Goal: Use online tool/utility: Utilize a website feature to perform a specific function

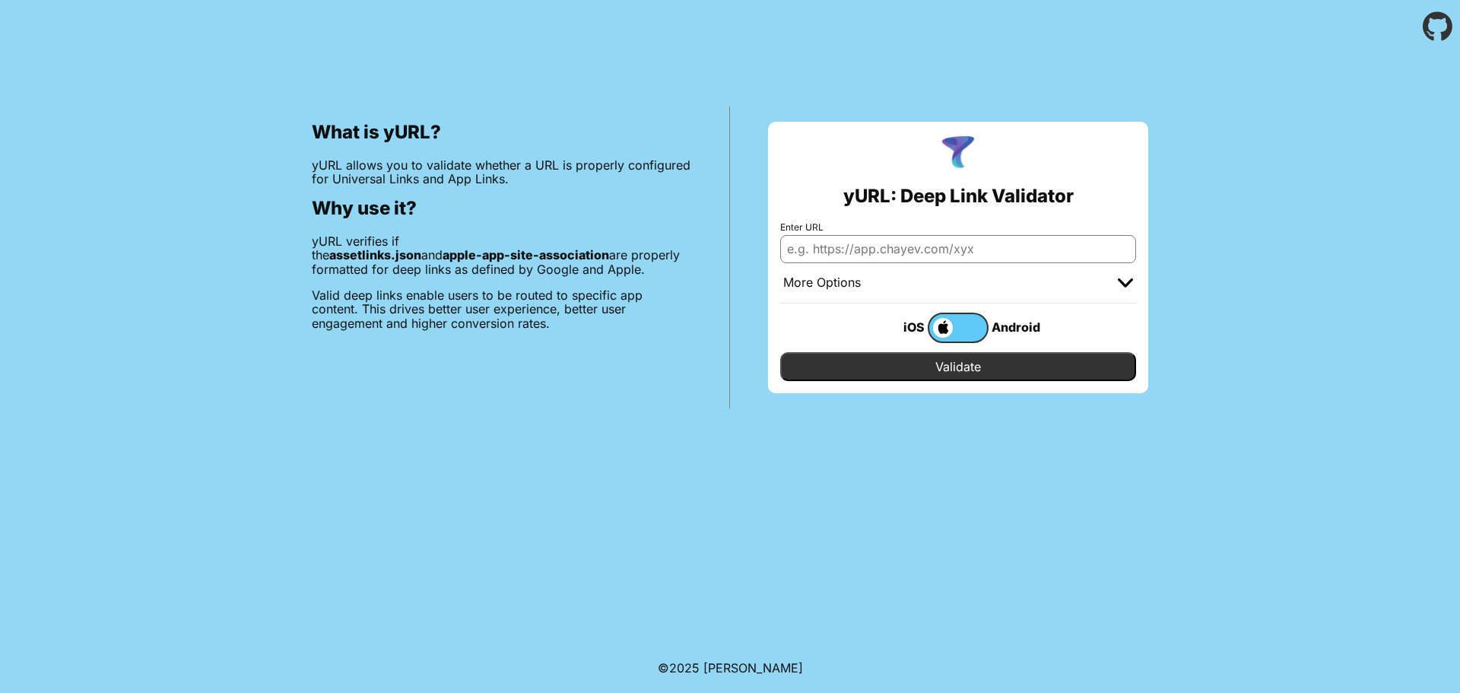
click at [950, 239] on input "Enter URL" at bounding box center [958, 248] width 356 height 27
paste input "[URL][DOMAIN_NAME]"
type input "[URL][DOMAIN_NAME]"
click at [956, 372] on input "Validate" at bounding box center [958, 366] width 356 height 29
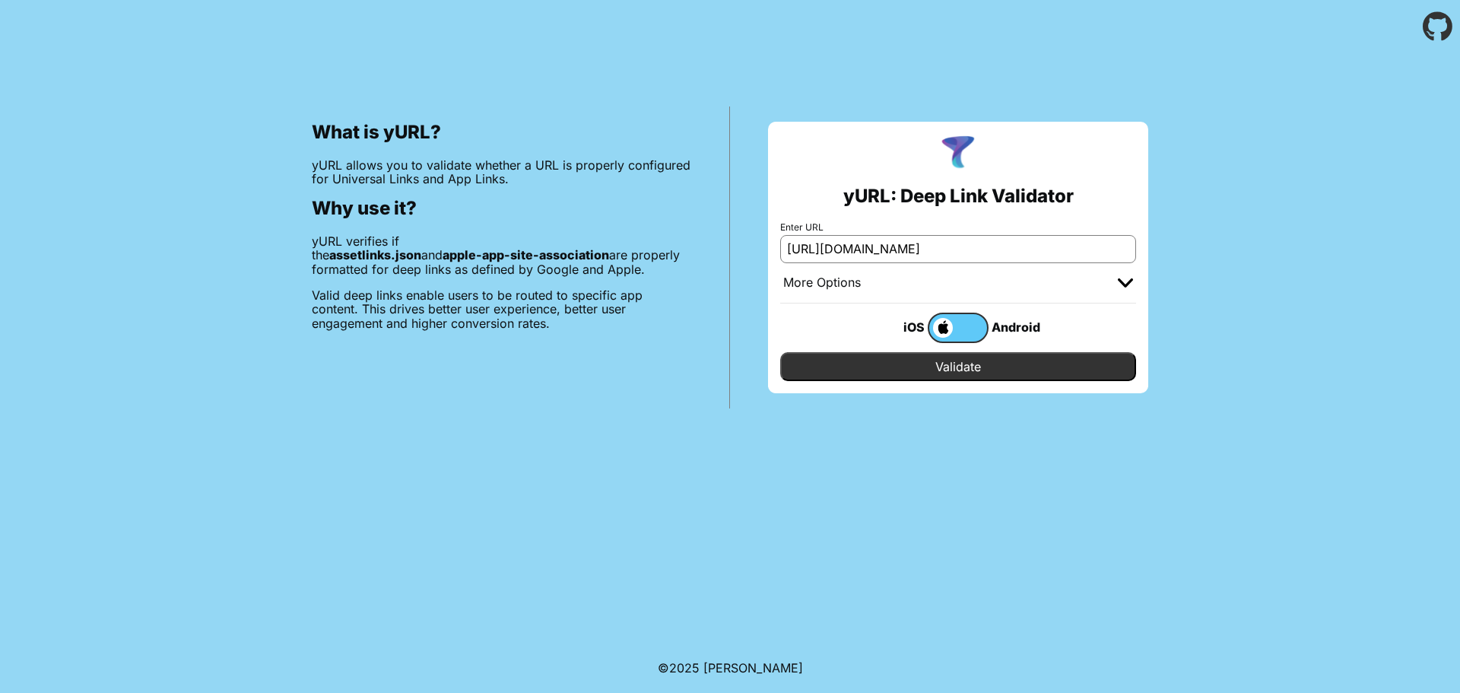
scroll to position [0, 0]
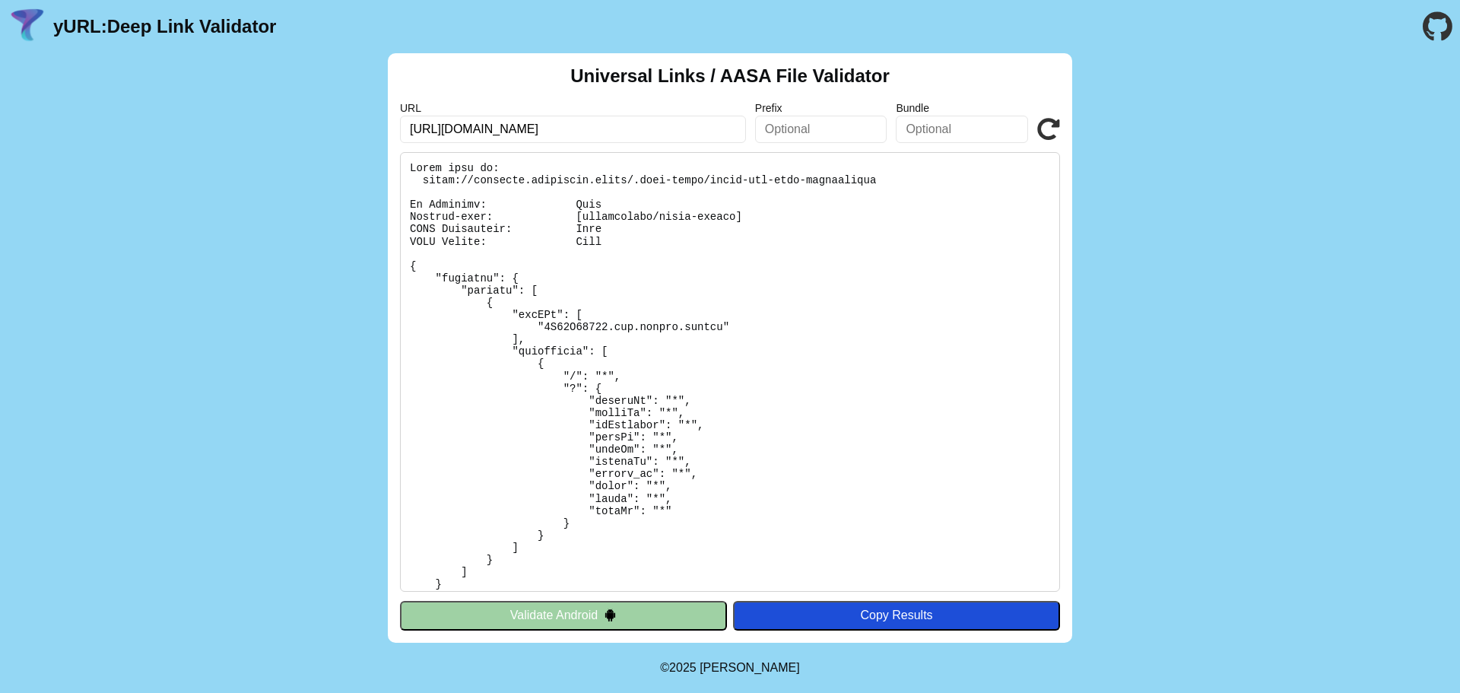
click at [614, 130] on input "https://eltgroup.digitized.homes?groupId=1bf404ae-55c0-4c51-9531-d51c074e3ff0&p…" at bounding box center [573, 129] width 346 height 27
type input "https://eltgroup.digitized.homes?grouId=1bf404ae-55c0-4c51-9531-d51c074e3ff0&pe…"
click at [1045, 126] on icon at bounding box center [1048, 129] width 23 height 23
click at [823, 122] on input "text" at bounding box center [821, 129] width 132 height 27
click at [928, 122] on input "text" at bounding box center [962, 129] width 132 height 27
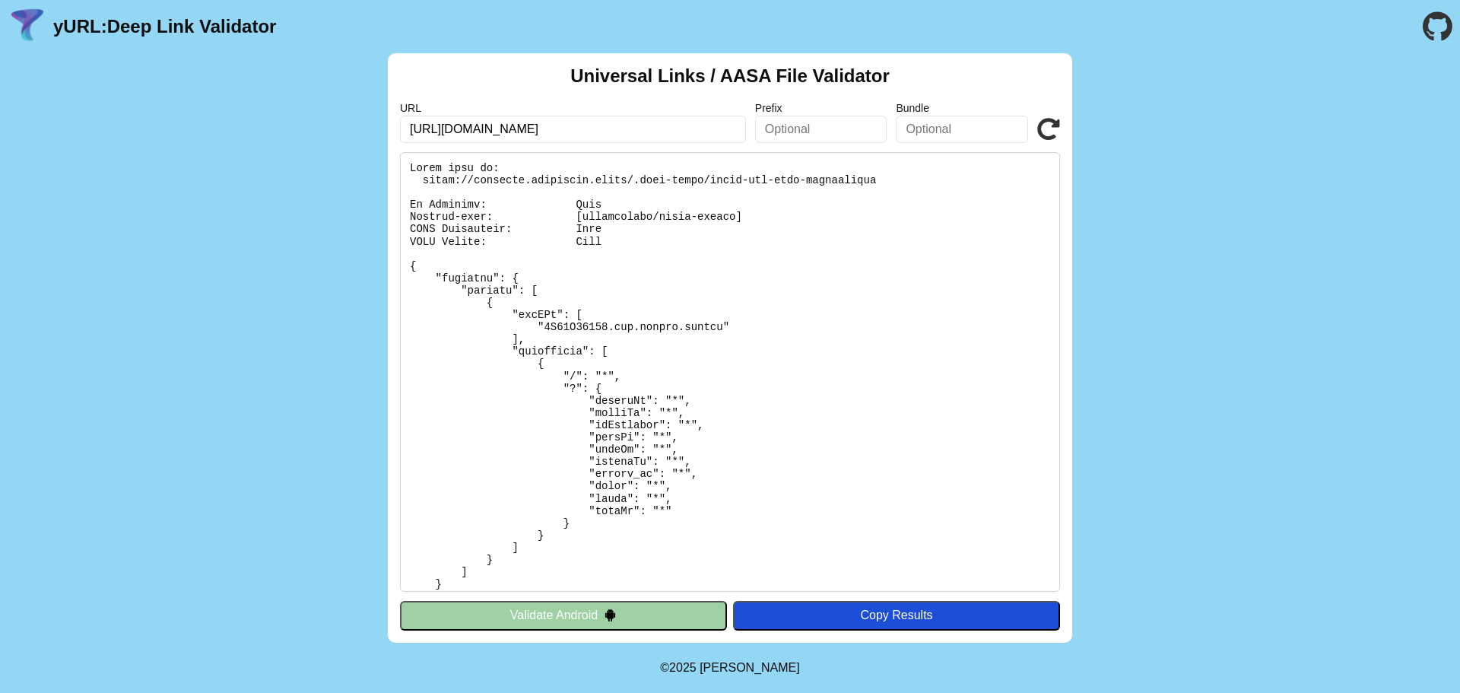
click at [679, 326] on pre at bounding box center [730, 371] width 660 height 439
drag, startPoint x: 679, startPoint y: 326, endPoint x: 601, endPoint y: 332, distance: 78.5
click at [601, 332] on pre at bounding box center [730, 371] width 660 height 439
copy pre "com.zelays.eltapp"
click at [959, 133] on input "text" at bounding box center [962, 129] width 132 height 27
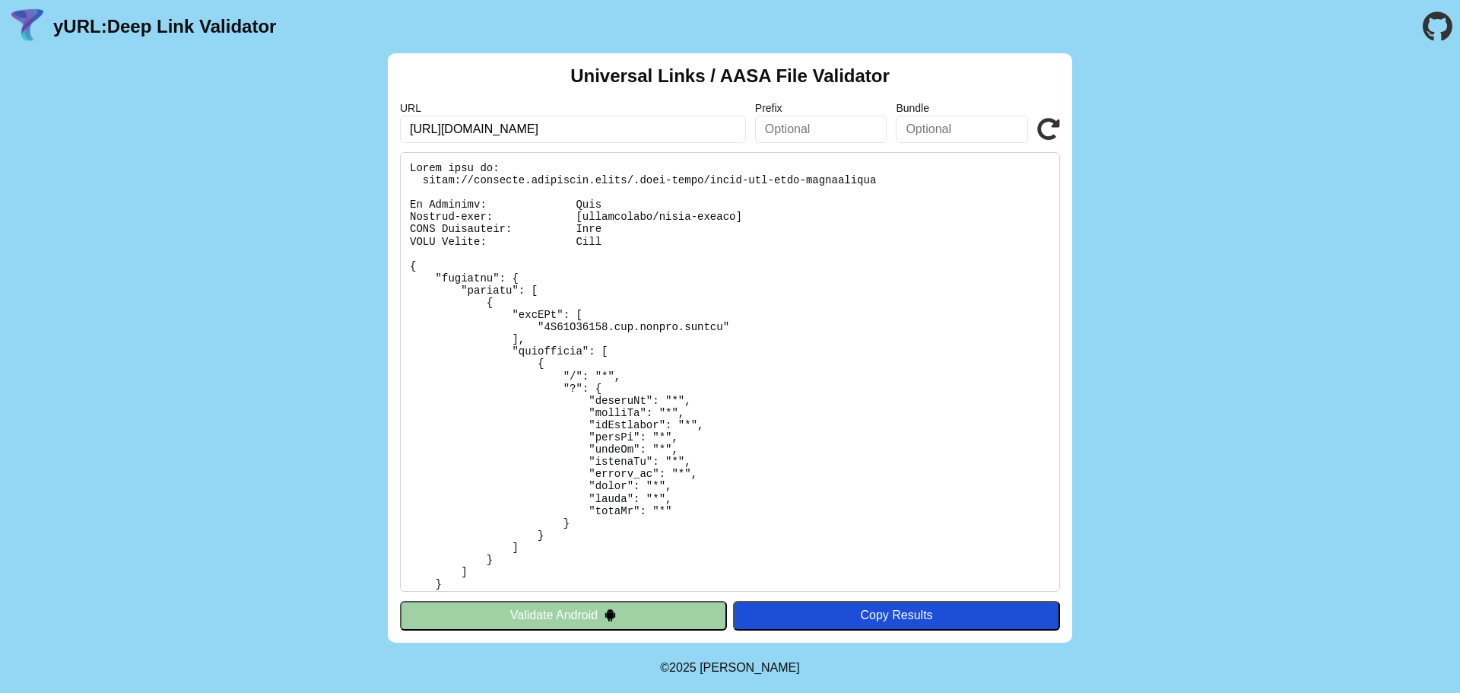
paste input "com.zelays.eltapp"
type input "com.zelays.eltapp"
click at [621, 134] on input "[URL][DOMAIN_NAME]" at bounding box center [573, 129] width 346 height 27
click at [595, 621] on button "Validate Android" at bounding box center [563, 615] width 327 height 29
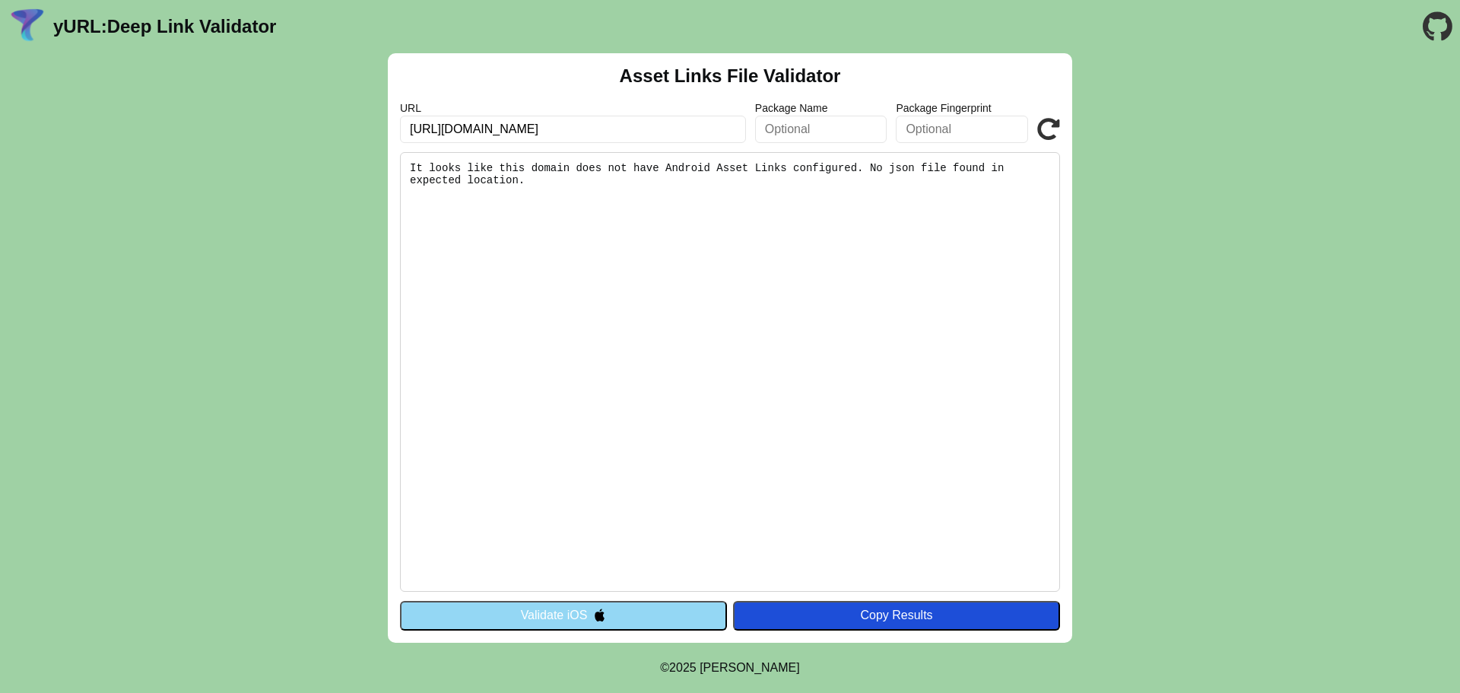
click at [599, 177] on pre "It looks like this domain does not have Android Asset Links configured. No json…" at bounding box center [730, 371] width 660 height 439
click at [1327, 210] on div "Asset Links File Validator URL https://eltgroup.digitized.homes?grouId=1bf404ae…" at bounding box center [730, 347] width 1460 height 589
click at [565, 133] on input "https://eltgroup.digitized.homes" at bounding box center [573, 129] width 346 height 27
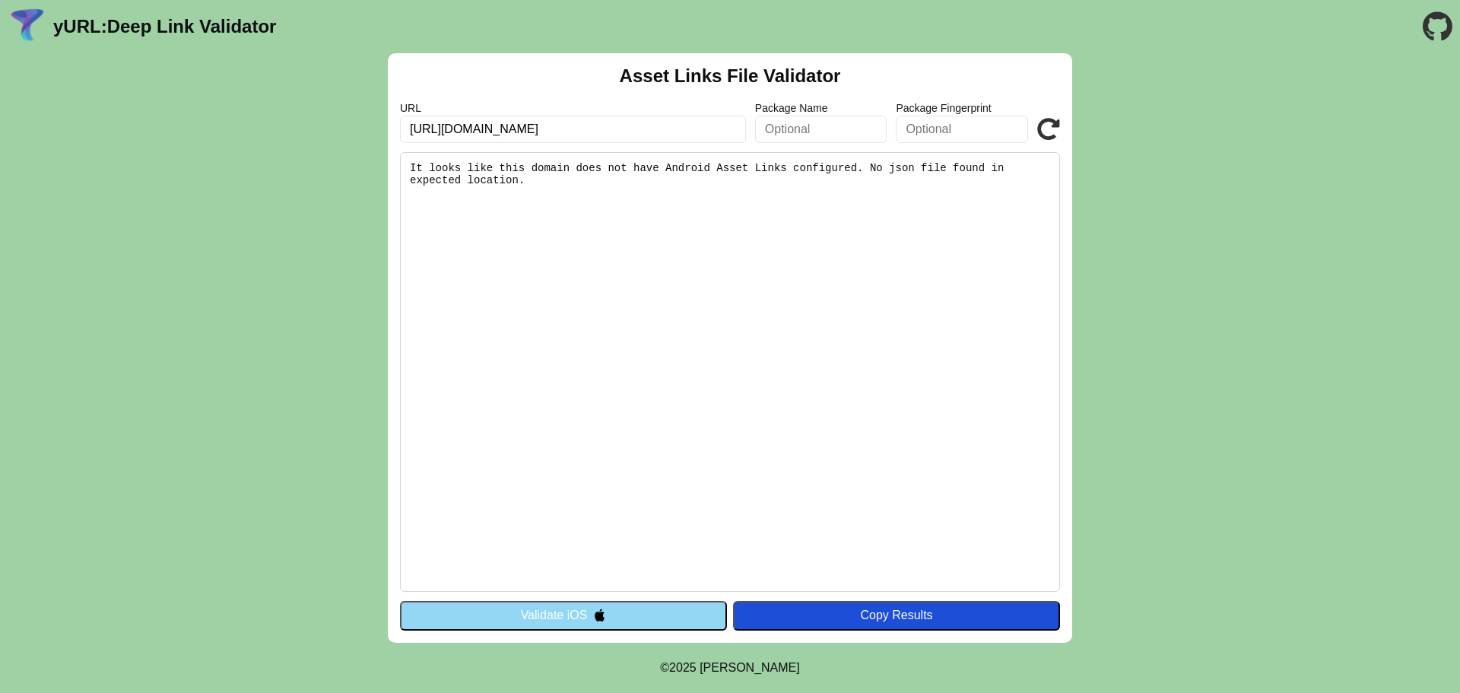
paste input "mobile.eu.auth0.com/authorize"
drag, startPoint x: 559, startPoint y: 123, endPoint x: 678, endPoint y: 123, distance: 119.4
click at [678, 123] on input "https://mobile.eu.auth0.com/authorize" at bounding box center [573, 129] width 346 height 27
type input "[URL][DOMAIN_NAME]"
click at [1052, 128] on icon at bounding box center [1048, 129] width 23 height 23
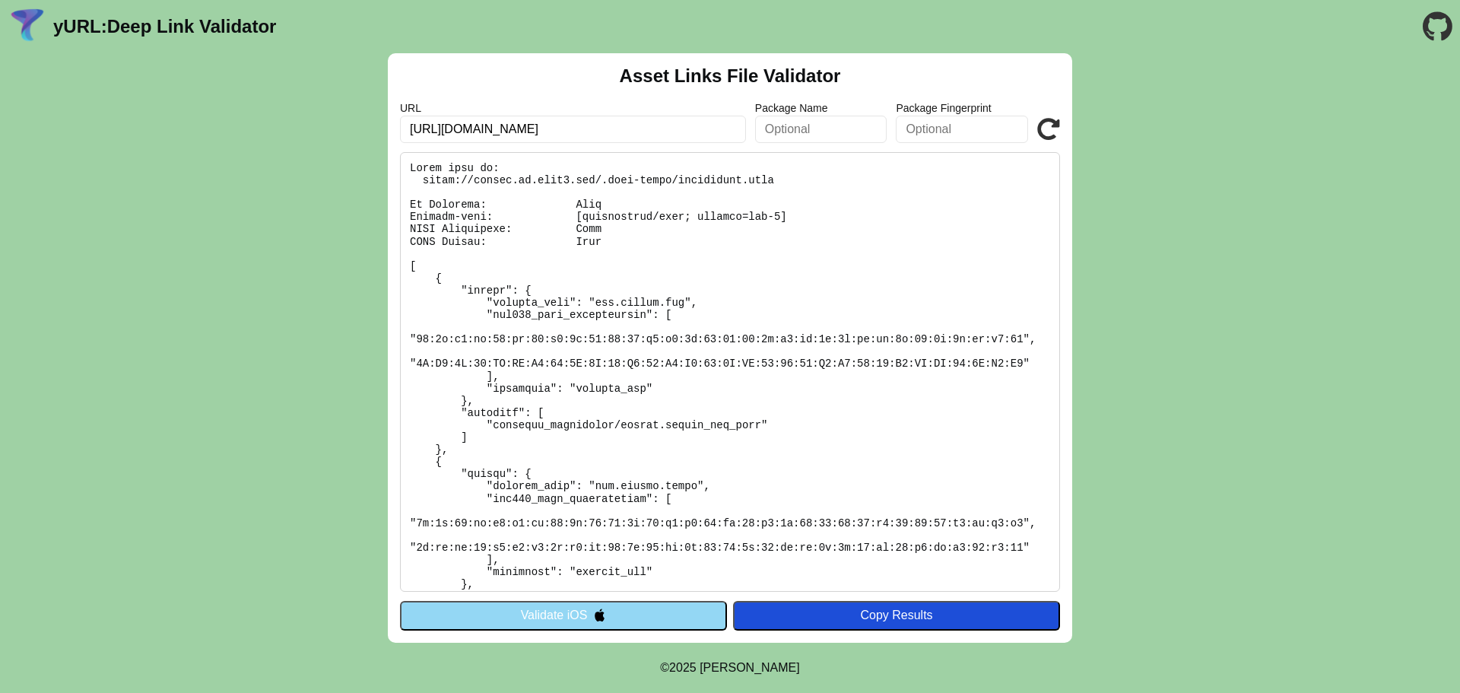
scroll to position [180, 0]
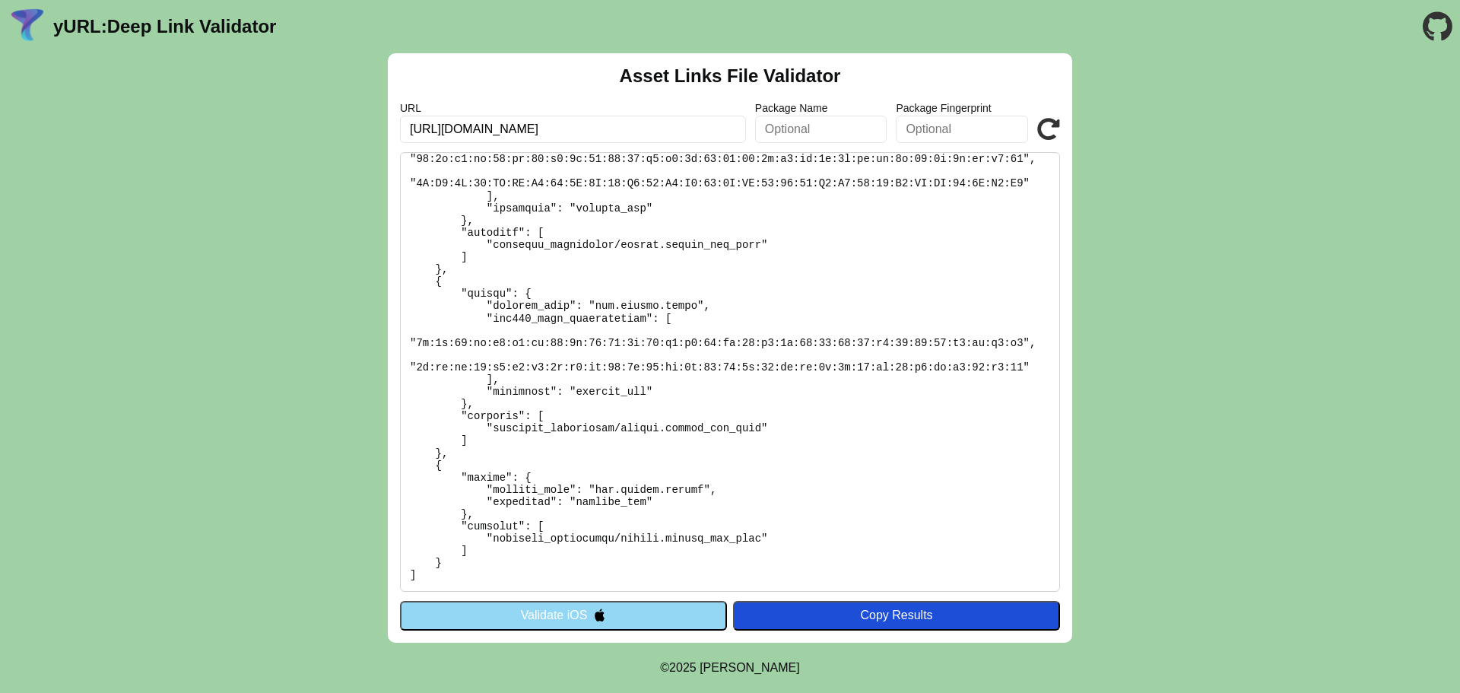
click at [589, 487] on pre at bounding box center [730, 371] width 660 height 439
drag, startPoint x: 589, startPoint y: 487, endPoint x: 648, endPoint y: 489, distance: 58.6
click at [648, 489] on pre at bounding box center [730, 371] width 660 height 439
click at [658, 487] on pre at bounding box center [730, 371] width 660 height 439
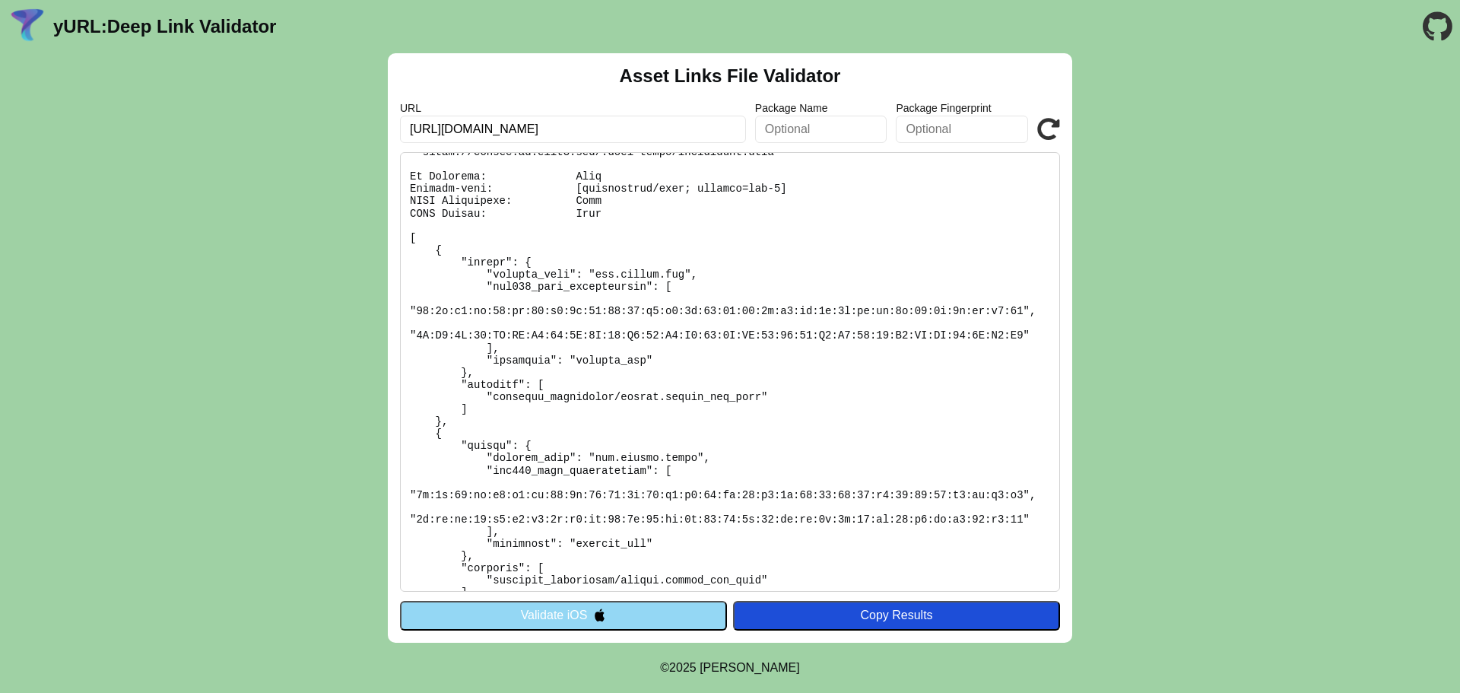
scroll to position [0, 0]
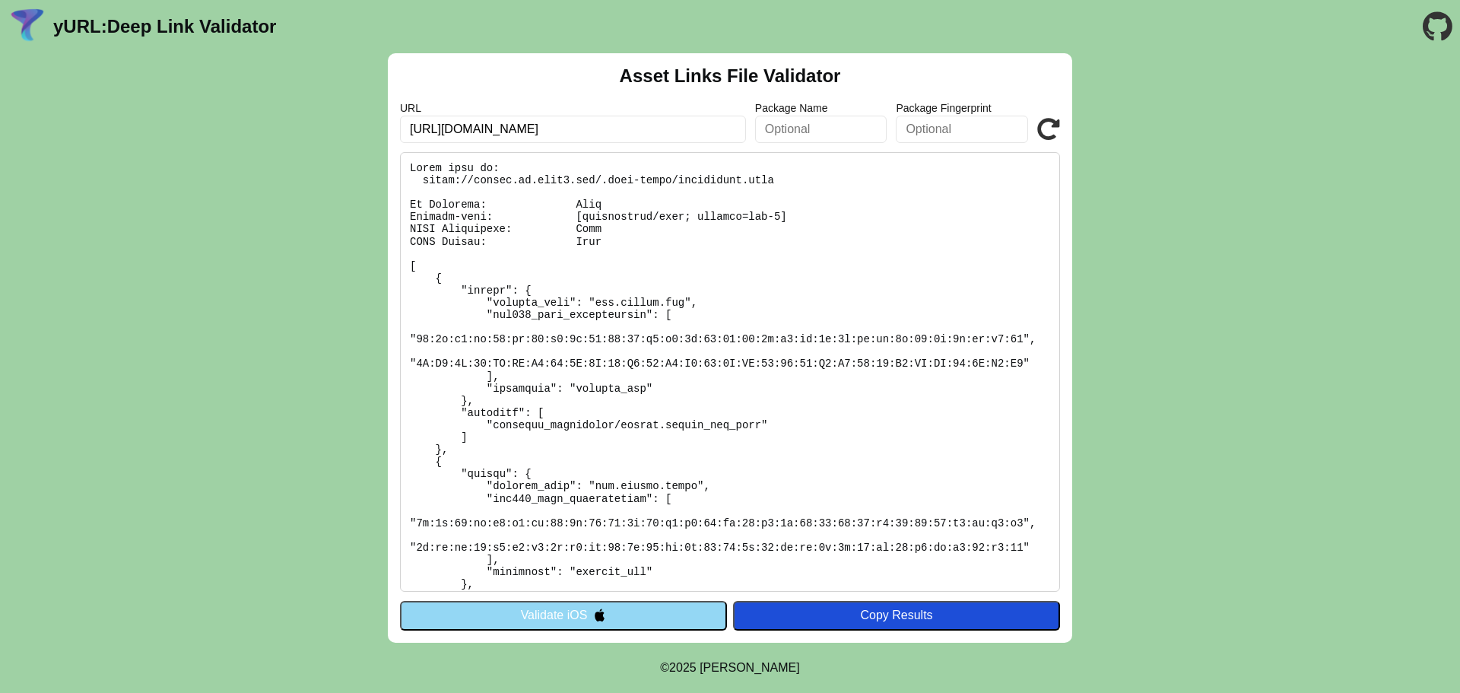
click at [585, 617] on button "Validate iOS" at bounding box center [563, 615] width 327 height 29
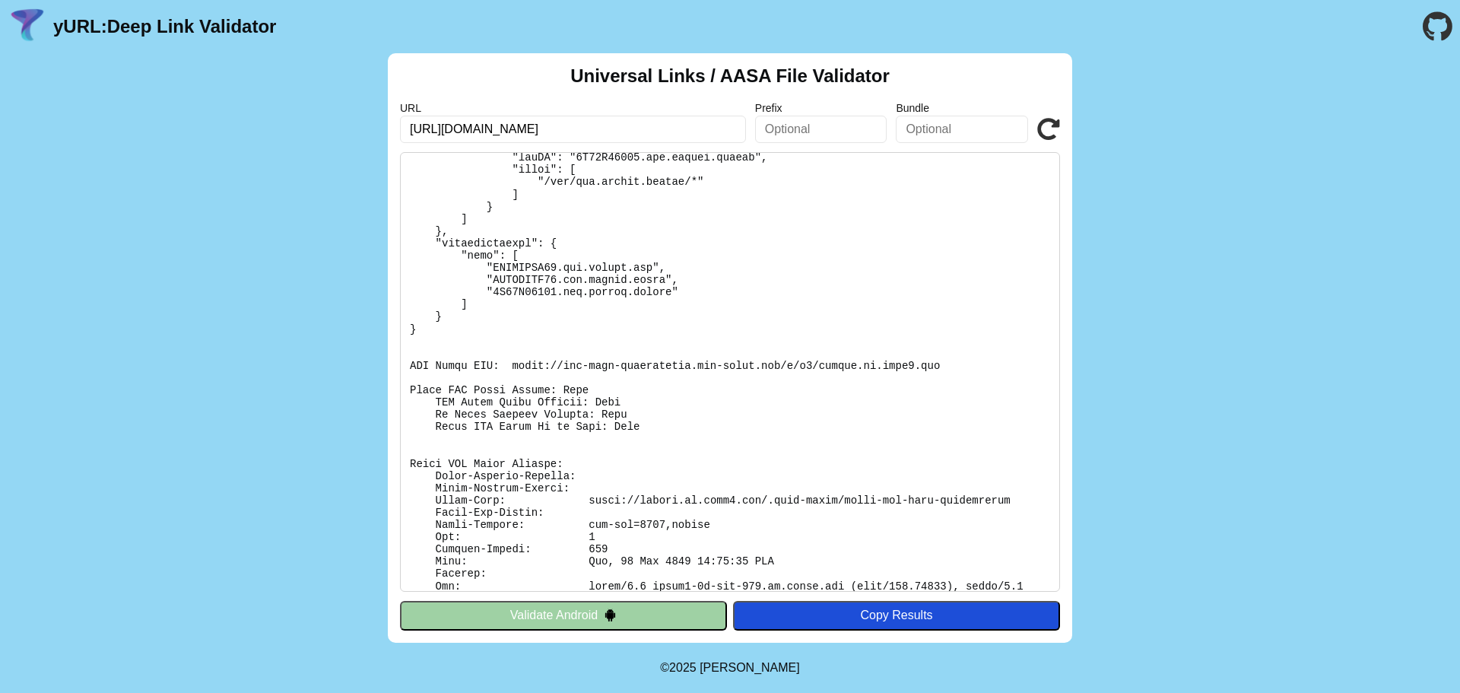
scroll to position [339, 0]
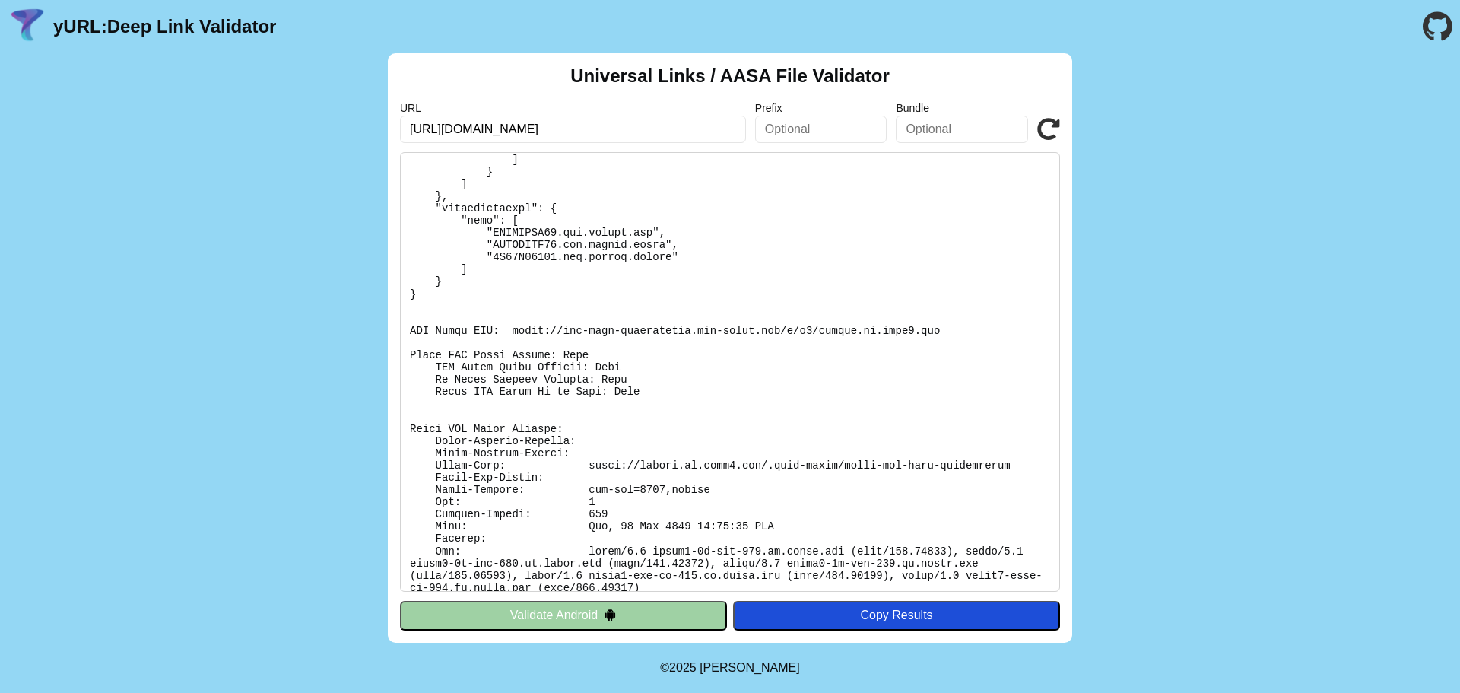
click at [621, 144] on div "Universal Links / AASA File Validator URL [URL][DOMAIN_NAME] Prefix Bundle Vali…" at bounding box center [730, 347] width 684 height 589
click at [626, 141] on input "[URL][DOMAIN_NAME]" at bounding box center [573, 129] width 346 height 27
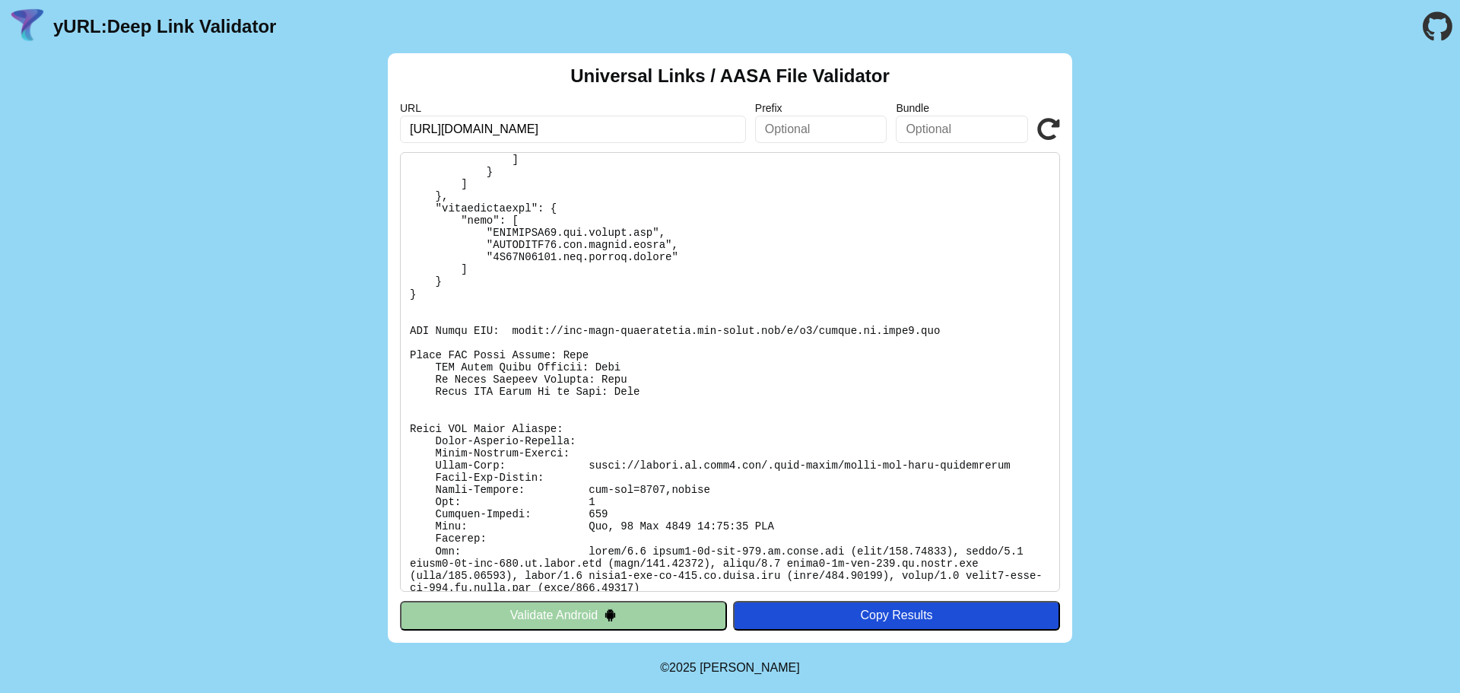
click at [626, 141] on input "[URL][DOMAIN_NAME]" at bounding box center [573, 129] width 346 height 27
